Goal: Obtain resource: Download file/media

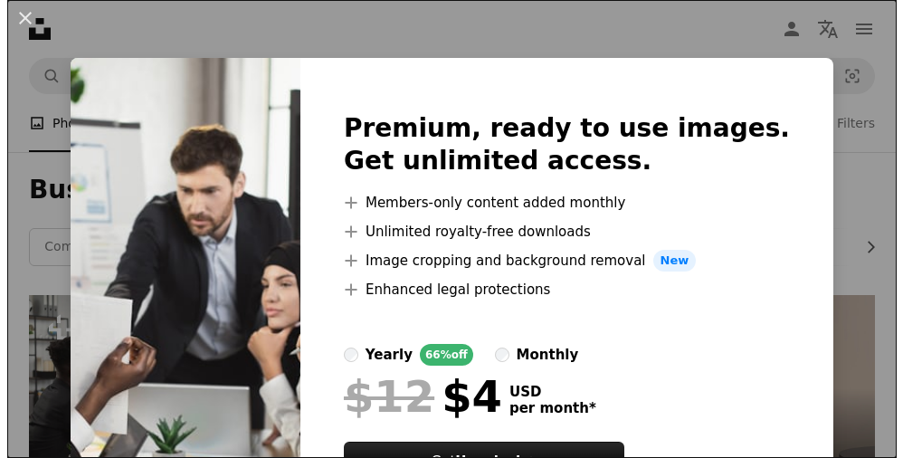
scroll to position [165, 0]
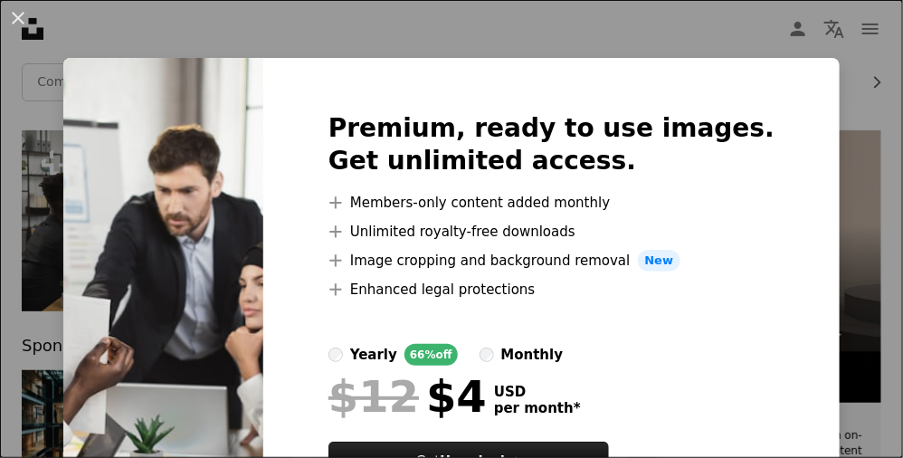
click at [421, 266] on li "A plus sign Image cropping and background removal New" at bounding box center [551, 261] width 446 height 22
click at [673, 265] on span "New" at bounding box center [659, 261] width 43 height 22
click at [24, 18] on button "An X shape" at bounding box center [18, 18] width 22 height 22
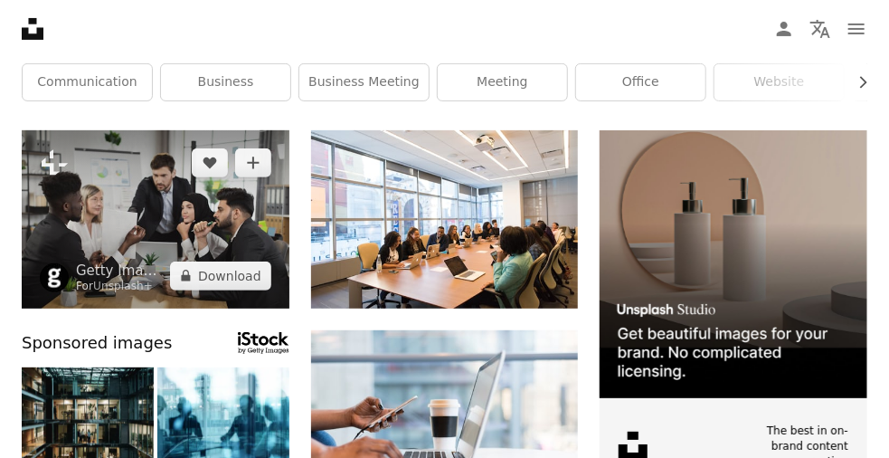
click at [128, 165] on img at bounding box center [156, 219] width 268 height 178
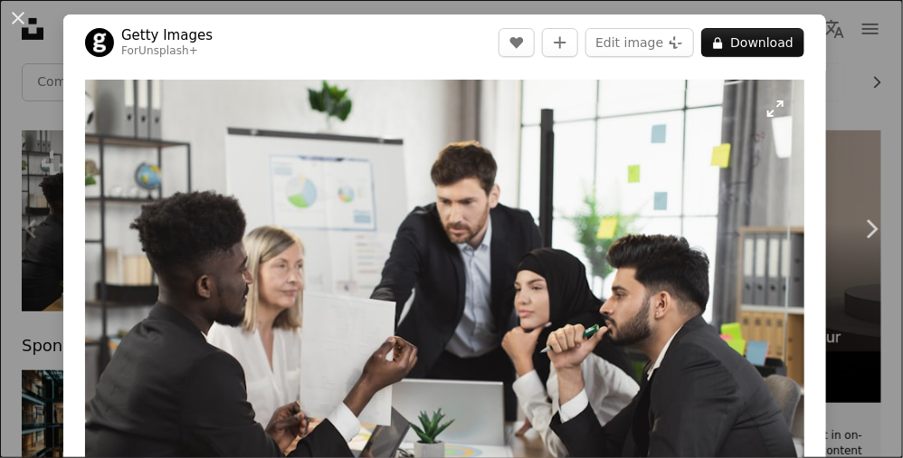
click at [464, 207] on img "Zoom in on this image" at bounding box center [444, 319] width 719 height 479
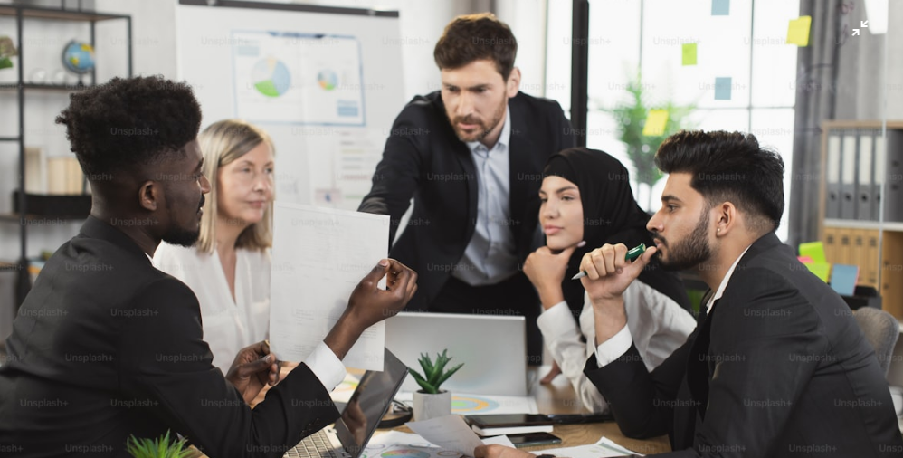
scroll to position [165, 0]
click at [68, 35] on img "Zoom out on this image" at bounding box center [451, 237] width 905 height 603
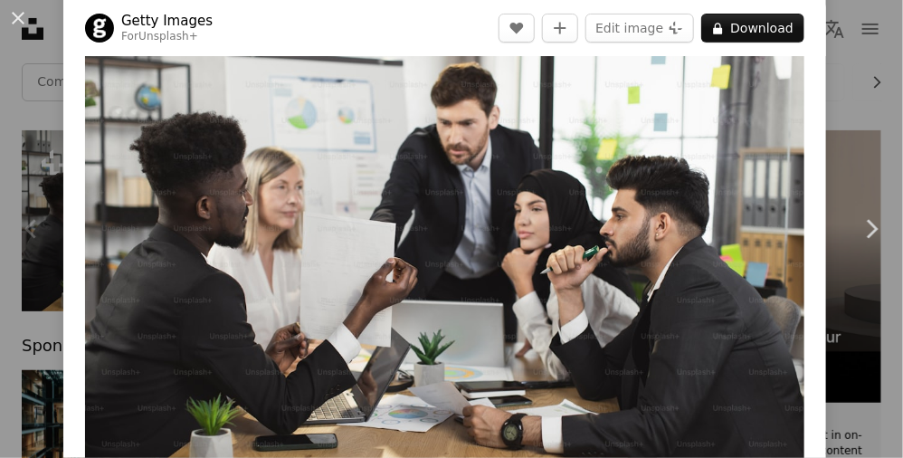
click at [804, 173] on div "Zoom in" at bounding box center [444, 240] width 762 height 497
click at [18, 21] on button "An X shape" at bounding box center [18, 18] width 22 height 22
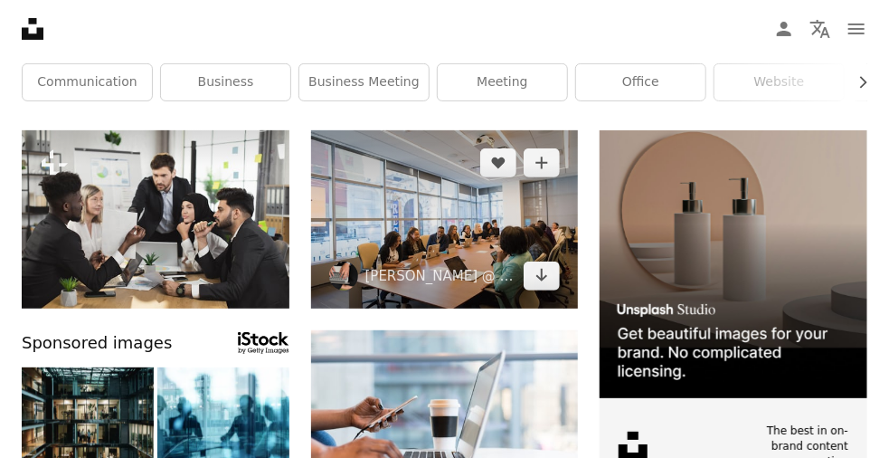
click at [378, 212] on img at bounding box center [445, 219] width 268 height 179
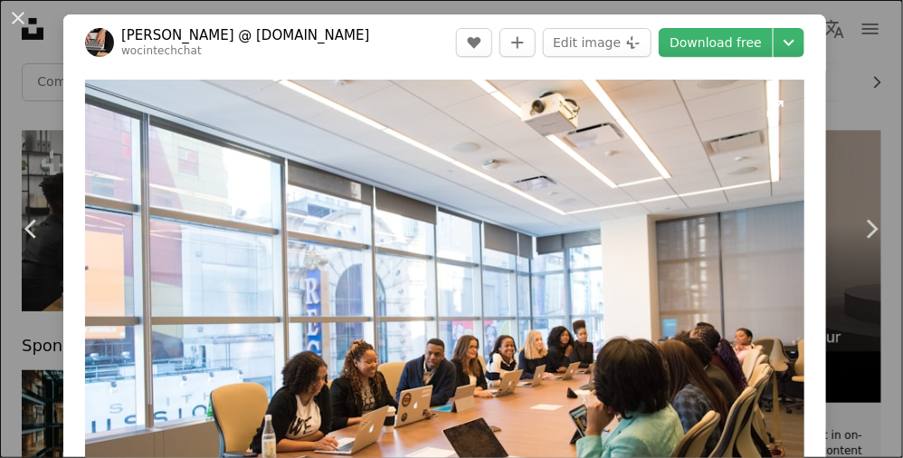
click at [600, 283] on img "Zoom in on this image" at bounding box center [444, 320] width 719 height 480
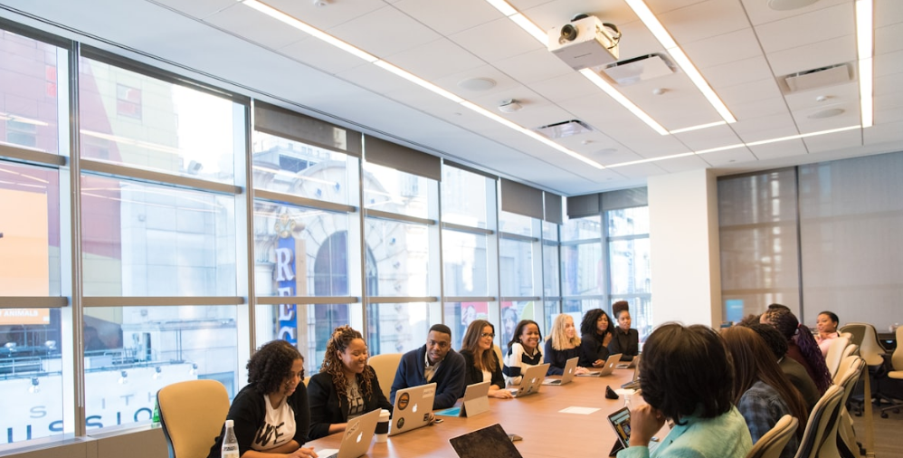
scroll to position [64, 0]
